Goal: Transaction & Acquisition: Purchase product/service

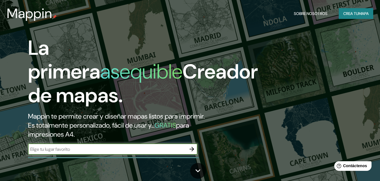
click at [103, 155] on div "​" at bounding box center [113, 149] width 170 height 11
click at [103, 153] on input "text" at bounding box center [107, 149] width 158 height 6
type input "salta"
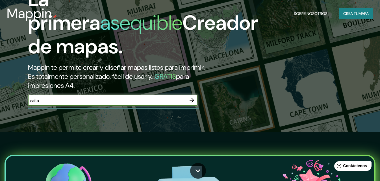
scroll to position [85, 0]
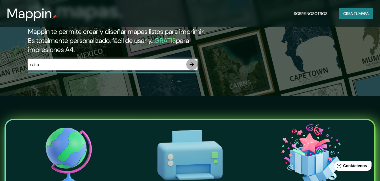
click at [192, 68] on icon "button" at bounding box center [191, 64] width 7 height 7
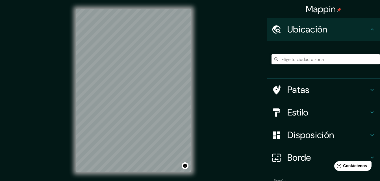
click at [200, 111] on div "Mappin Ubicación Patas Estilo Disposición Borde Elige un borde. Consejo : puede…" at bounding box center [190, 95] width 380 height 190
click at [75, 107] on div "© Mapbox © OpenStreetMap Improve this map" at bounding box center [133, 90] width 133 height 181
click at [301, 25] on font "Ubicación" at bounding box center [307, 29] width 40 height 12
click at [292, 60] on input "Elige tu ciudad o zona" at bounding box center [326, 59] width 109 height 10
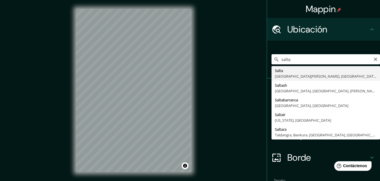
type input "Salta, [GEOGRAPHIC_DATA][PERSON_NAME], [GEOGRAPHIC_DATA]"
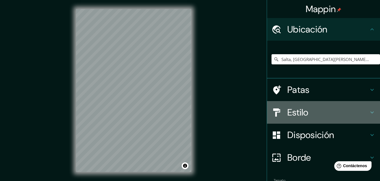
click at [327, 110] on h4 "Estilo" at bounding box center [327, 112] width 81 height 11
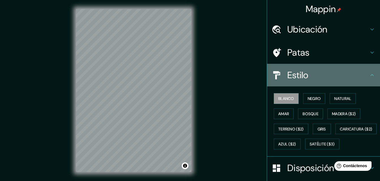
click at [294, 75] on font "Estilo" at bounding box center [297, 75] width 21 height 12
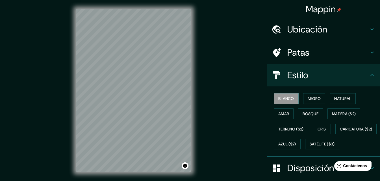
click at [302, 54] on font "Patas" at bounding box center [298, 53] width 22 height 12
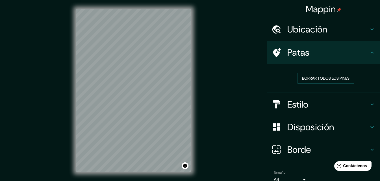
click at [301, 130] on font "Disposición" at bounding box center [310, 127] width 47 height 12
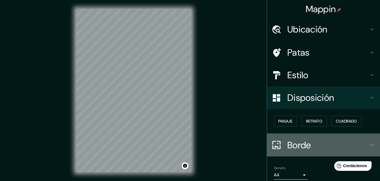
click at [308, 142] on h4 "Borde" at bounding box center [327, 145] width 81 height 11
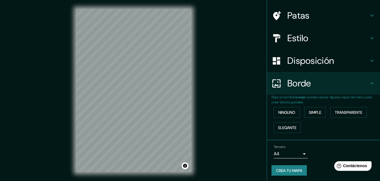
scroll to position [38, 0]
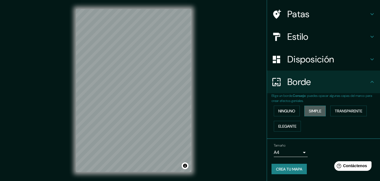
click at [318, 112] on font "Simple" at bounding box center [315, 111] width 12 height 5
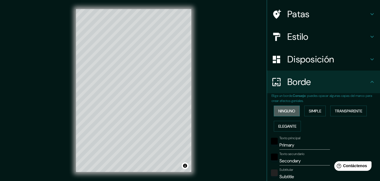
click at [279, 112] on font "Ninguno" at bounding box center [286, 111] width 17 height 5
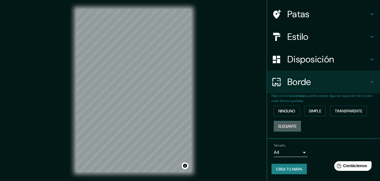
click at [288, 125] on font "Elegante" at bounding box center [287, 126] width 18 height 5
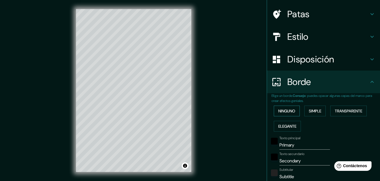
click at [288, 112] on font "Ninguno" at bounding box center [286, 111] width 17 height 5
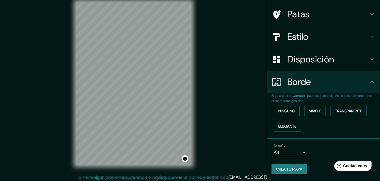
scroll to position [9, 0]
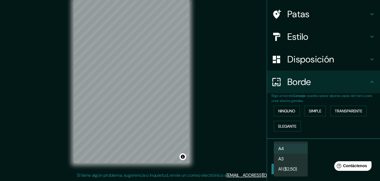
click at [294, 152] on body "Mappin Ubicación Salta, [GEOGRAPHIC_DATA][PERSON_NAME], [GEOGRAPHIC_DATA] Patas…" at bounding box center [190, 81] width 380 height 181
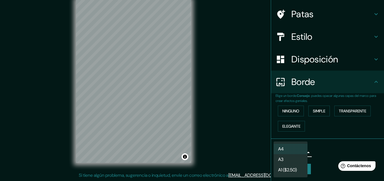
click at [324, 142] on div at bounding box center [192, 90] width 384 height 181
